Goal: Task Accomplishment & Management: Manage account settings

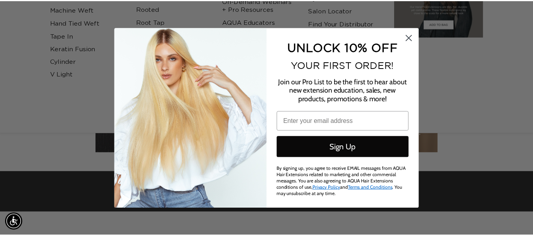
scroll to position [0, 965]
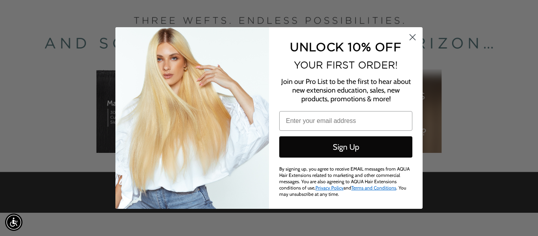
click at [415, 35] on circle "Close dialog" at bounding box center [412, 37] width 13 height 13
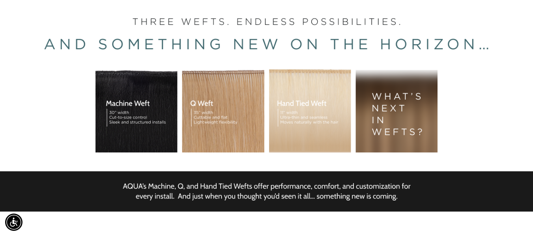
scroll to position [0, 0]
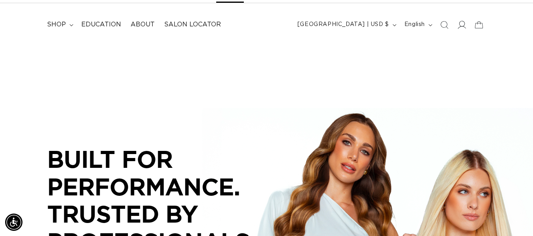
click at [458, 26] on icon at bounding box center [461, 24] width 8 height 8
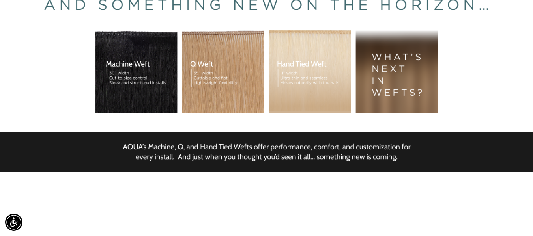
scroll to position [0, 477]
